Goal: Information Seeking & Learning: Check status

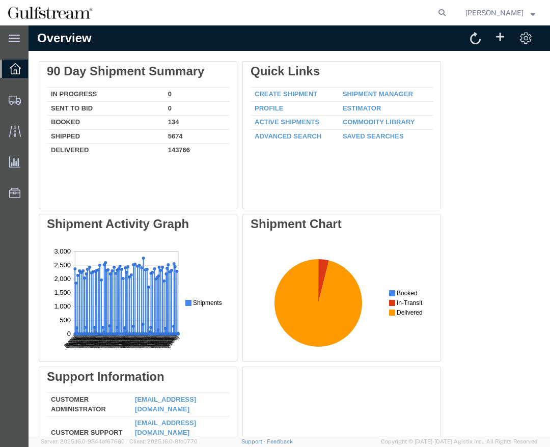
click at [474, 146] on div "Delete 90 Day Shipment Summary In Progress 0 Sent To Bid 0 Booked 134 Shipped 5…" at bounding box center [289, 290] width 501 height 458
click at [15, 68] on icon at bounding box center [15, 68] width 11 height 11
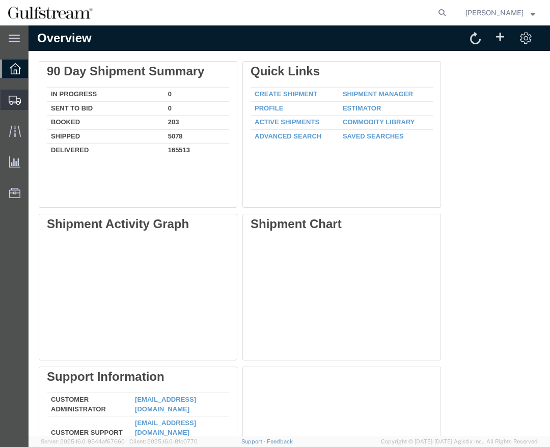
drag, startPoint x: 15, startPoint y: 100, endPoint x: 71, endPoint y: 101, distance: 56.6
click at [15, 100] on icon at bounding box center [15, 100] width 12 height 9
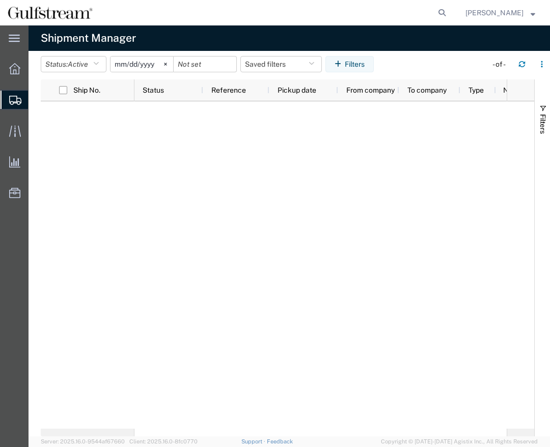
click at [430, 58] on agx-table-filter-chips "Status: Active Active All Approved Booked Canceled Delivered Denied New On Hold…" at bounding box center [261, 67] width 441 height 23
click at [96, 65] on button "Status: Active" at bounding box center [74, 64] width 66 height 16
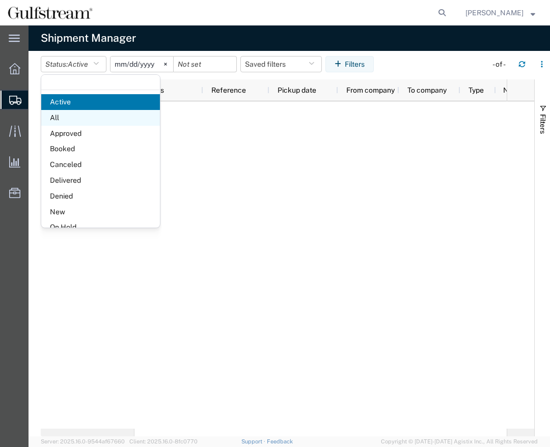
click at [66, 115] on span "All" at bounding box center [100, 118] width 119 height 16
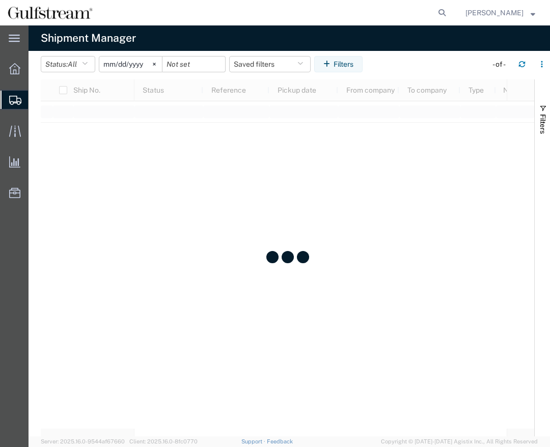
click at [142, 64] on input "[DATE]" at bounding box center [130, 64] width 63 height 15
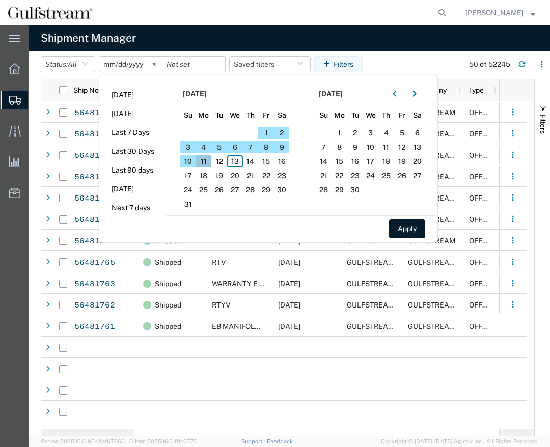
click at [210, 160] on span "11" at bounding box center [204, 161] width 16 height 12
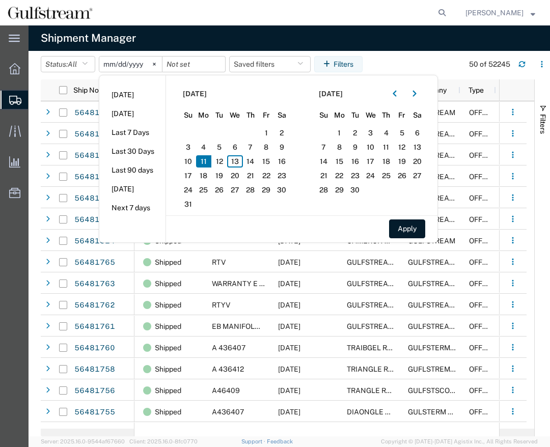
click at [210, 160] on span "11" at bounding box center [204, 161] width 16 height 12
click at [241, 164] on span "13" at bounding box center [235, 161] width 16 height 12
click at [412, 229] on button "Apply" at bounding box center [407, 229] width 36 height 19
type input "[DATE]"
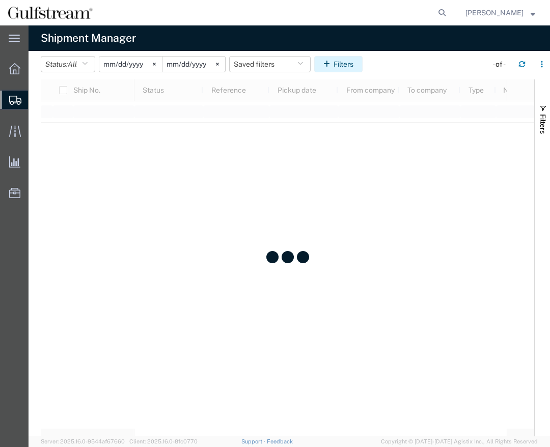
click at [345, 64] on button "Filters" at bounding box center [338, 64] width 48 height 16
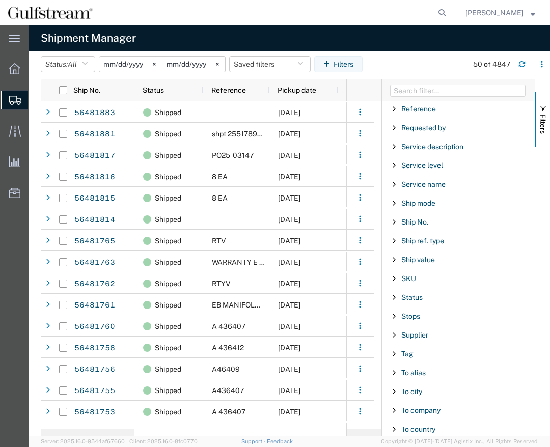
scroll to position [654, 0]
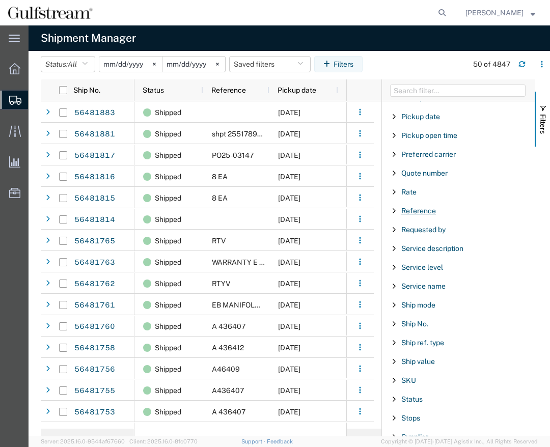
click at [414, 209] on span "Reference" at bounding box center [418, 211] width 35 height 8
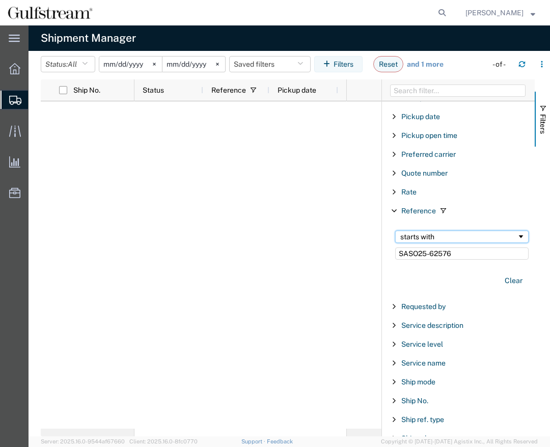
click at [449, 237] on div "starts with" at bounding box center [458, 237] width 117 height 8
click at [241, 255] on div at bounding box center [244, 265] width 220 height 328
click at [461, 252] on input "SASO25-62576" at bounding box center [461, 254] width 133 height 12
drag, startPoint x: 478, startPoint y: 256, endPoint x: 362, endPoint y: 253, distance: 116.2
click at [362, 253] on div "Ship No. Status Reference Pickup date From company To company Filters Account E…" at bounding box center [295, 257] width 509 height 357
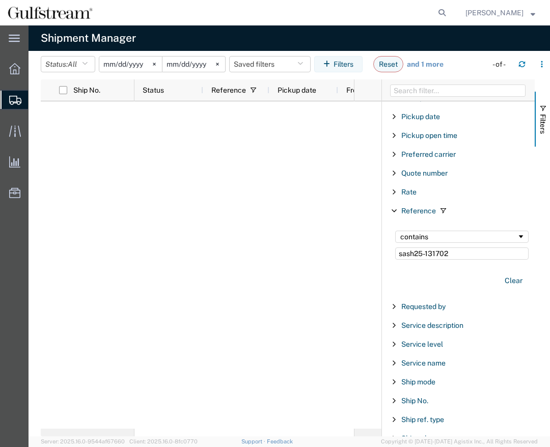
click at [364, 247] on div at bounding box center [211, 265] width 341 height 328
click at [462, 249] on input "sash25-131702" at bounding box center [461, 254] width 133 height 12
click at [455, 239] on div "contains" at bounding box center [458, 237] width 117 height 8
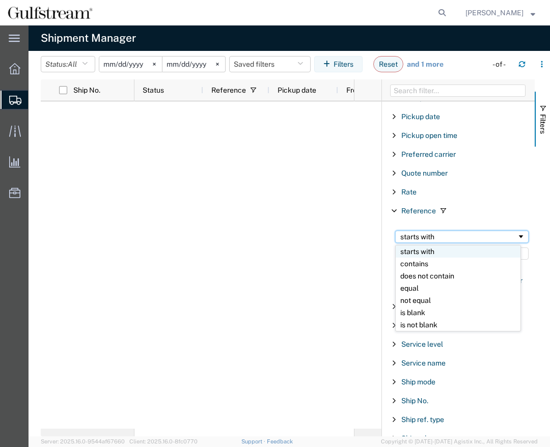
click at [460, 236] on div "starts with" at bounding box center [458, 237] width 117 height 8
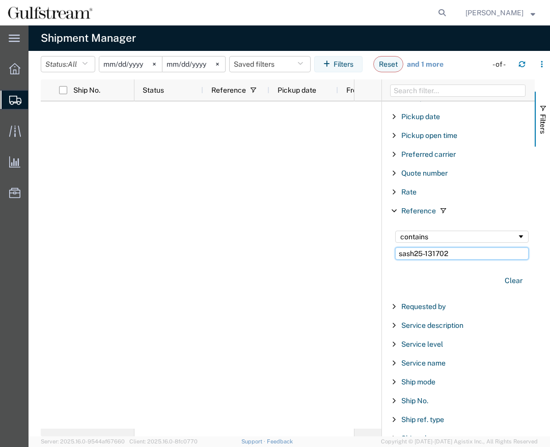
drag, startPoint x: 463, startPoint y: 254, endPoint x: 369, endPoint y: 251, distance: 93.8
click at [369, 251] on div "Ship No. Status Reference Pickup date From company To company Filters Account E…" at bounding box center [295, 257] width 509 height 357
paste input "SASH#"
click at [465, 254] on input "SASH#25-131702" at bounding box center [461, 254] width 133 height 12
click at [291, 239] on div "Ship No. Status Reference Pickup date From company To company Filters Account E…" at bounding box center [295, 257] width 509 height 357
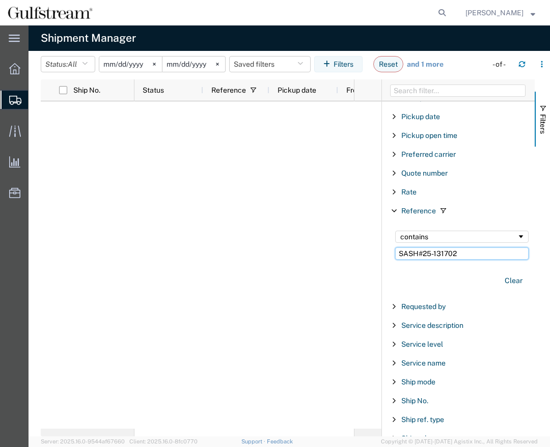
paste input ".1"
type input "SASH#25-131702.1"
drag, startPoint x: 465, startPoint y: 252, endPoint x: 312, endPoint y: 260, distance: 153.1
click at [312, 260] on div "Ship No. Status Reference Pickup date From company To company Filters Account E…" at bounding box center [295, 257] width 509 height 357
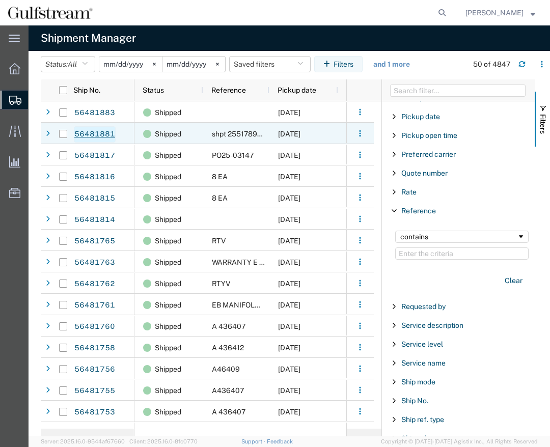
click at [92, 133] on link "56481881" at bounding box center [95, 134] width 42 height 16
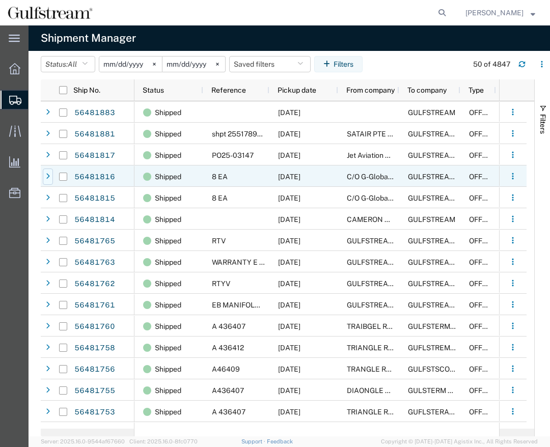
click at [47, 179] on icon at bounding box center [48, 176] width 4 height 7
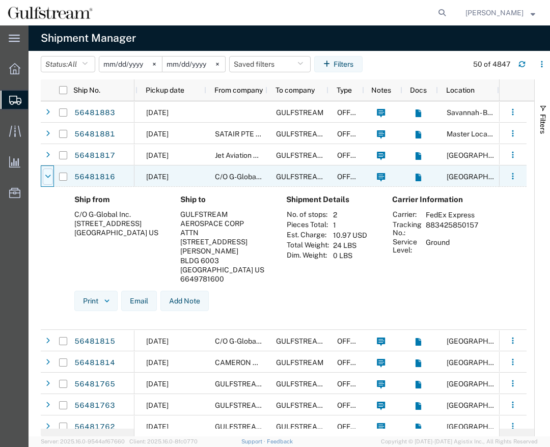
click at [48, 176] on icon at bounding box center [48, 176] width 6 height 7
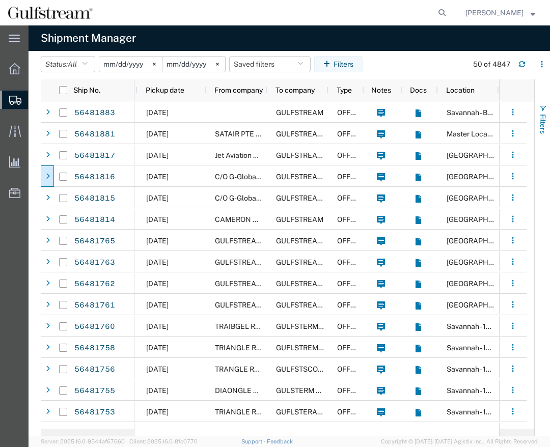
click at [543, 108] on span "button" at bounding box center [543, 108] width 8 height 8
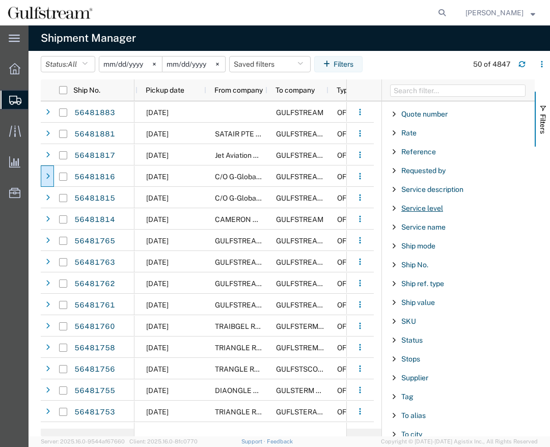
scroll to position [662, 0]
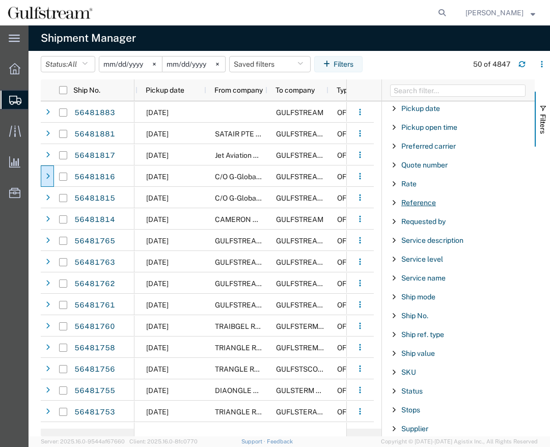
click at [420, 201] on span "Reference" at bounding box center [418, 203] width 35 height 8
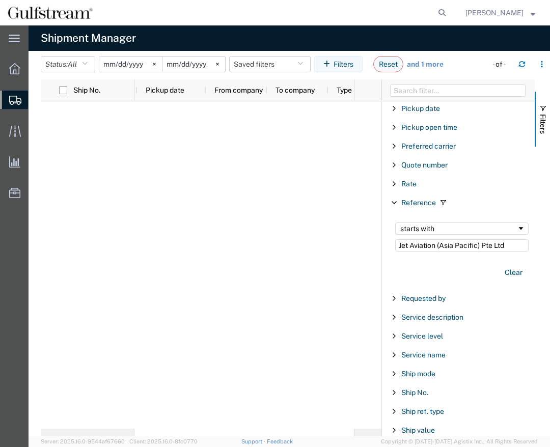
type input "Jet Aviation (Asia Pacific) Pte Ltd"
click at [444, 232] on div "starts with" at bounding box center [458, 229] width 117 height 8
click at [188, 190] on div at bounding box center [244, 265] width 220 height 328
click at [193, 241] on div at bounding box center [244, 265] width 220 height 328
click at [88, 65] on icon "button" at bounding box center [85, 64] width 6 height 7
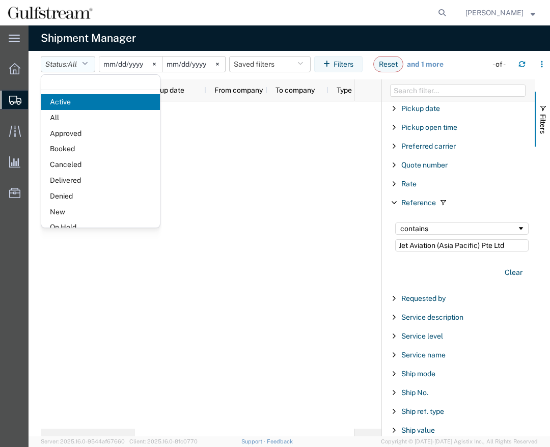
click at [88, 65] on icon "button" at bounding box center [85, 64] width 6 height 7
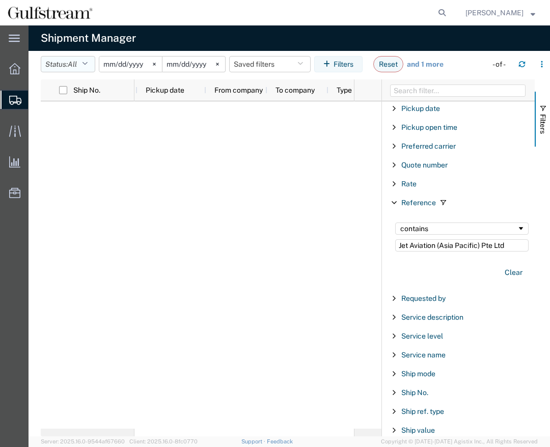
click at [88, 65] on icon "button" at bounding box center [85, 64] width 6 height 7
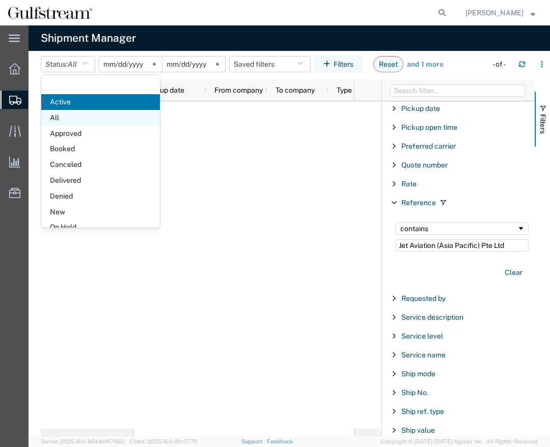
click at [72, 121] on span "All" at bounding box center [100, 118] width 119 height 16
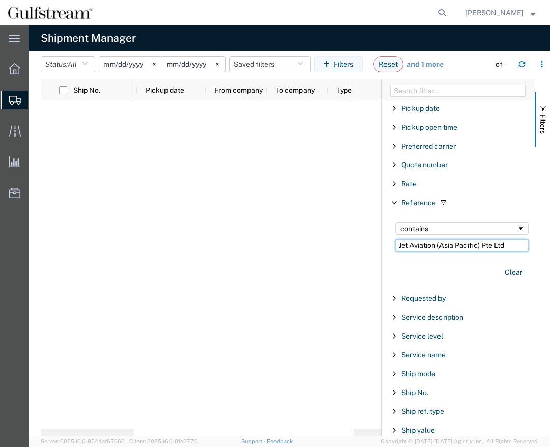
click at [455, 246] on input "Jet Aviation (Asia Pacific) Pte Ltd" at bounding box center [461, 245] width 133 height 12
drag, startPoint x: 439, startPoint y: 246, endPoint x: 518, endPoint y: 245, distance: 79.0
click at [518, 245] on input "Jet Aviation (Asia Pacific) Pte Ltd" at bounding box center [461, 245] width 133 height 12
click at [508, 274] on button "Clear" at bounding box center [514, 272] width 30 height 17
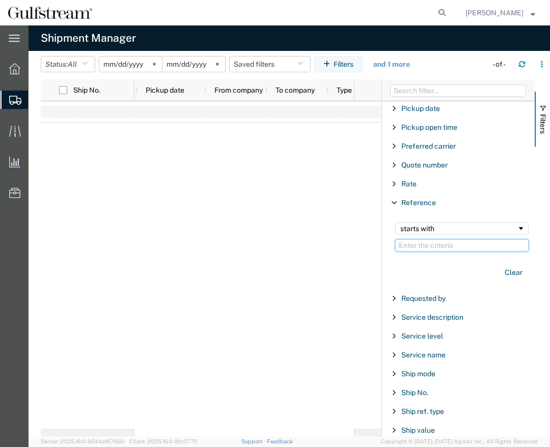
click at [462, 243] on input "Filter Value" at bounding box center [461, 245] width 133 height 12
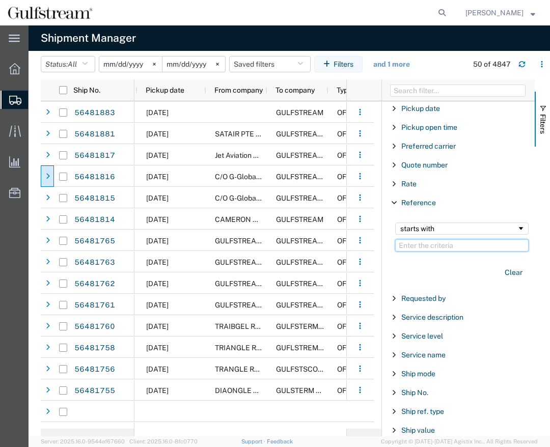
paste input "[STREET_ADDRESS]"
type input "[STREET_ADDRESS]"
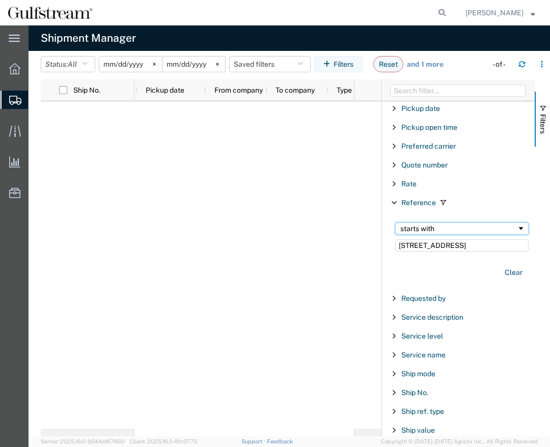
click at [458, 229] on div "starts with" at bounding box center [458, 229] width 117 height 8
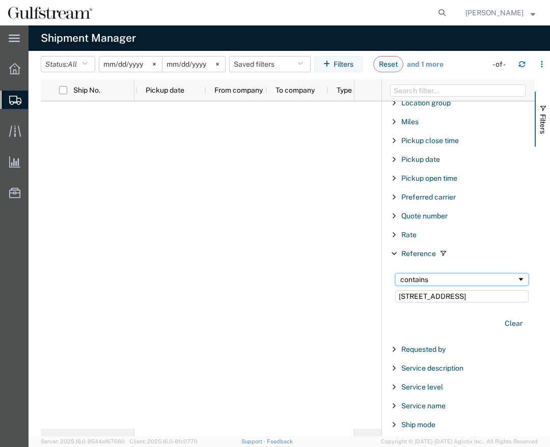
scroll to position [408, 0]
